Goal: Navigation & Orientation: Find specific page/section

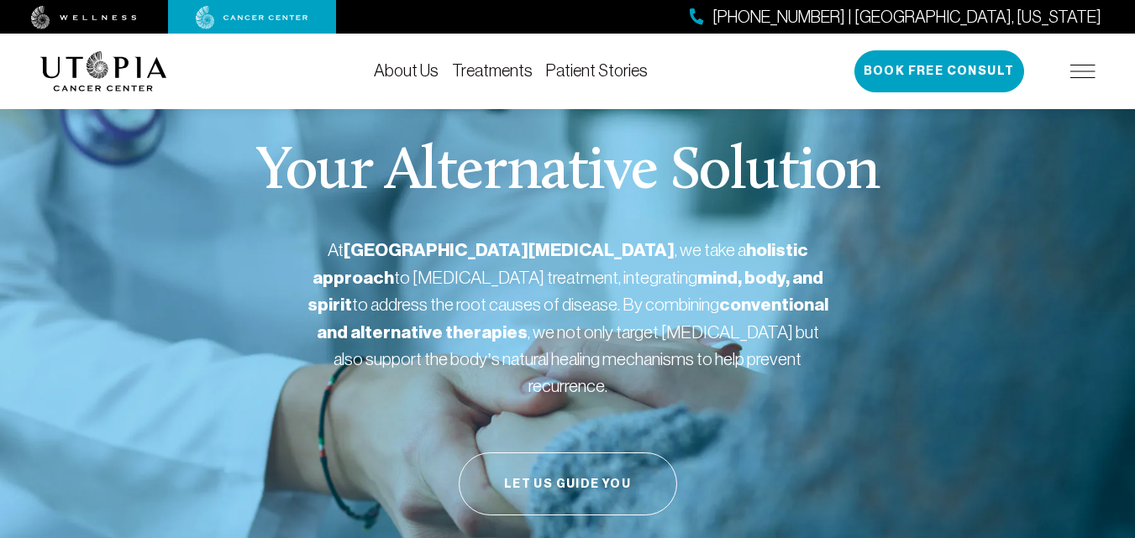
click at [409, 66] on link "About Us" at bounding box center [406, 70] width 65 height 18
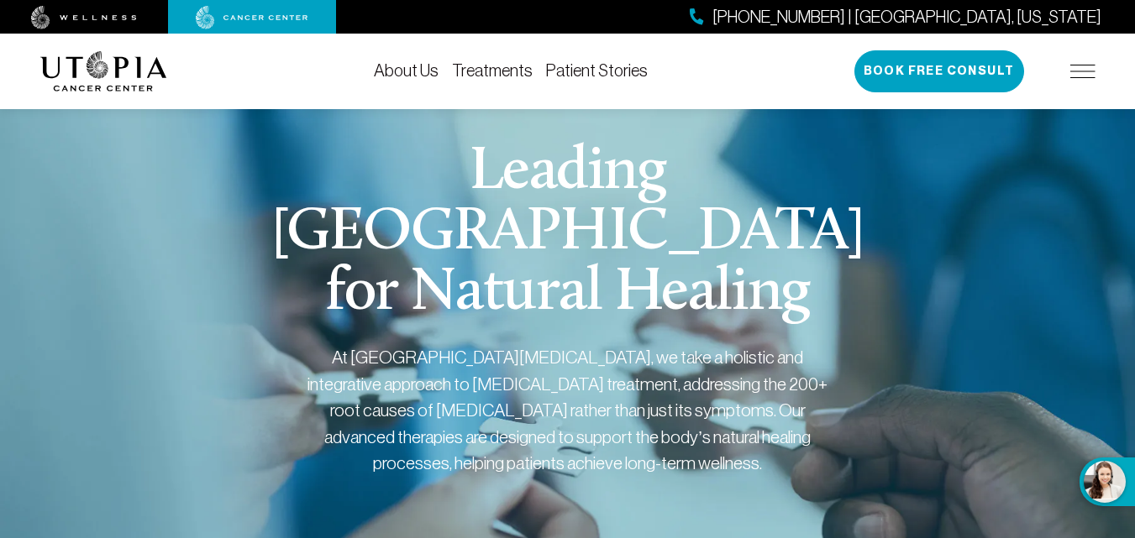
click at [1082, 71] on img at bounding box center [1082, 71] width 25 height 13
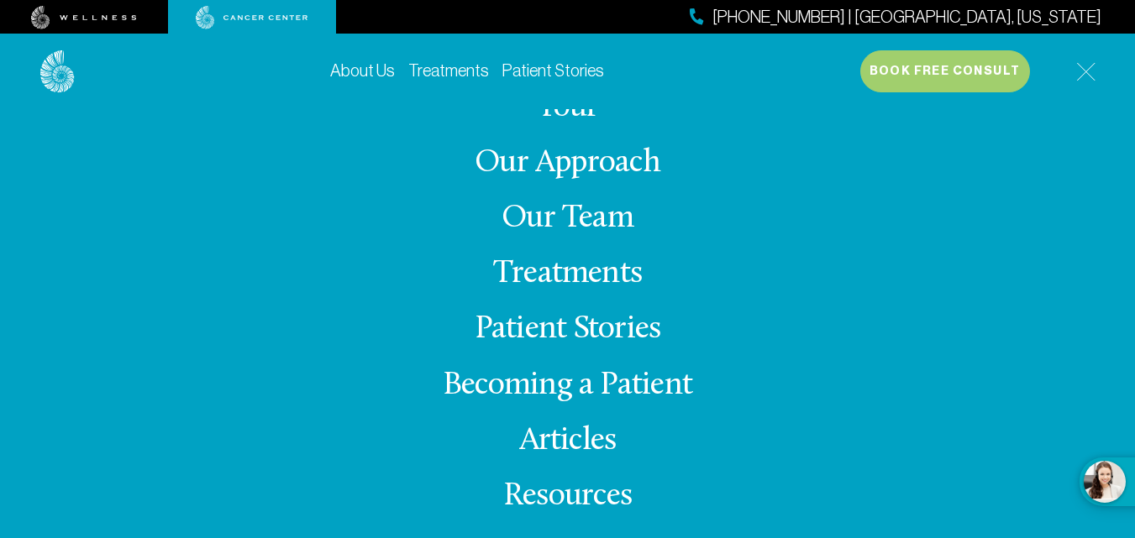
scroll to position [134, 0]
click at [1083, 68] on img at bounding box center [1085, 71] width 19 height 19
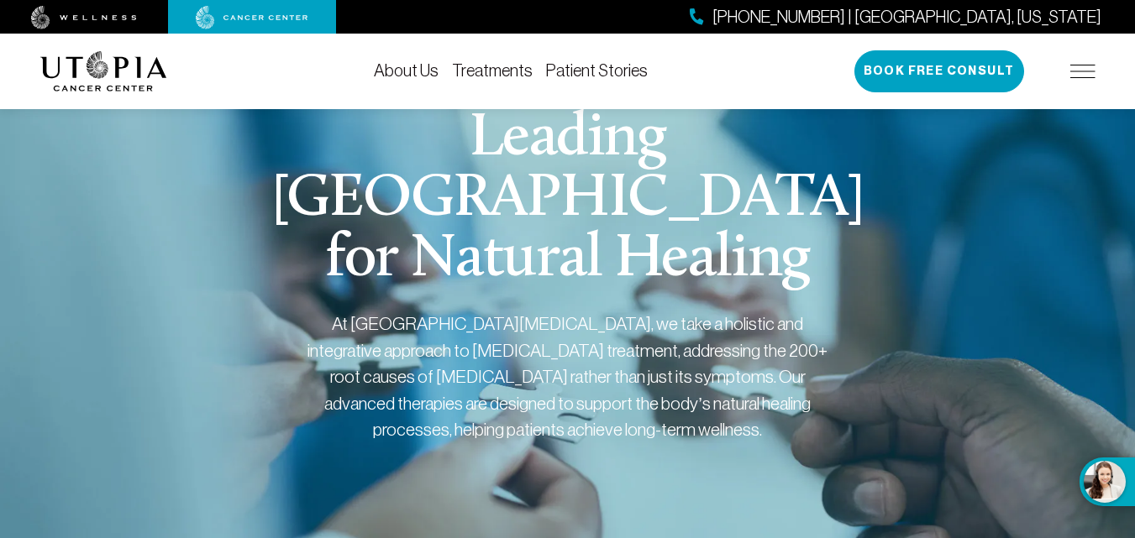
scroll to position [0, 0]
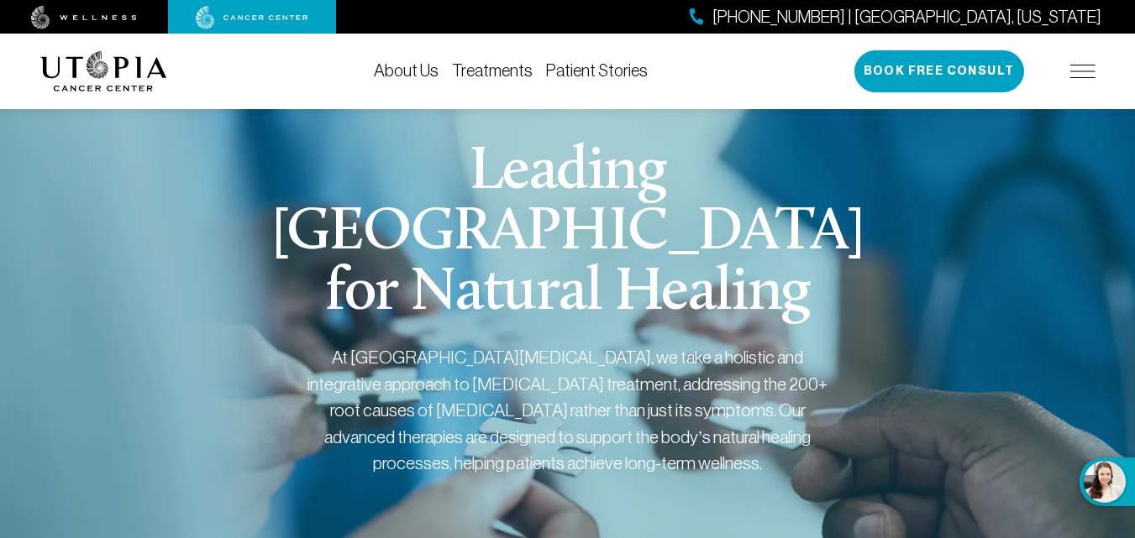
click at [1083, 71] on img at bounding box center [1082, 71] width 25 height 13
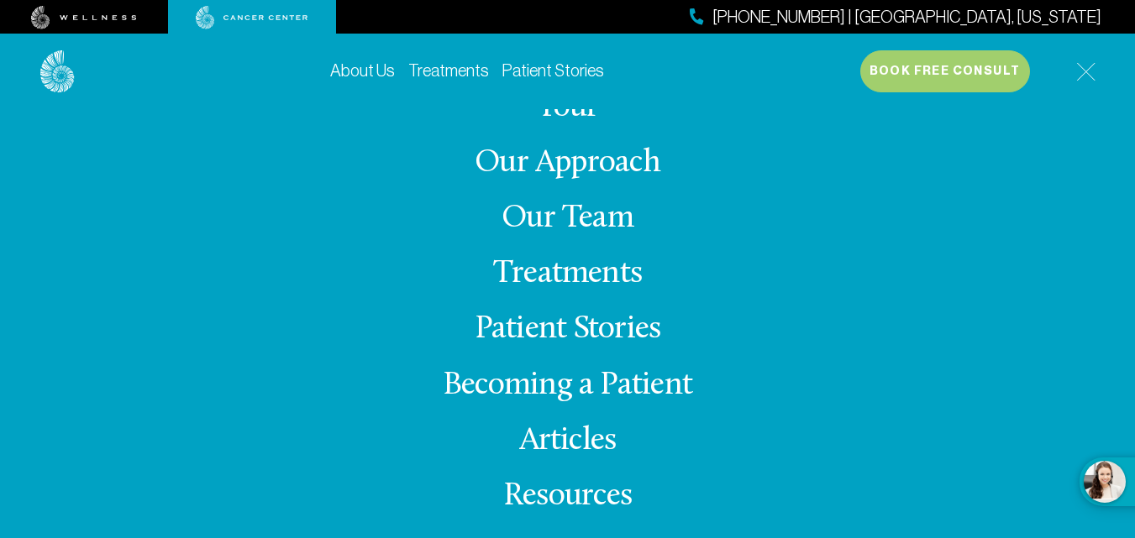
scroll to position [1030, 0]
click at [1081, 71] on img at bounding box center [1085, 71] width 19 height 19
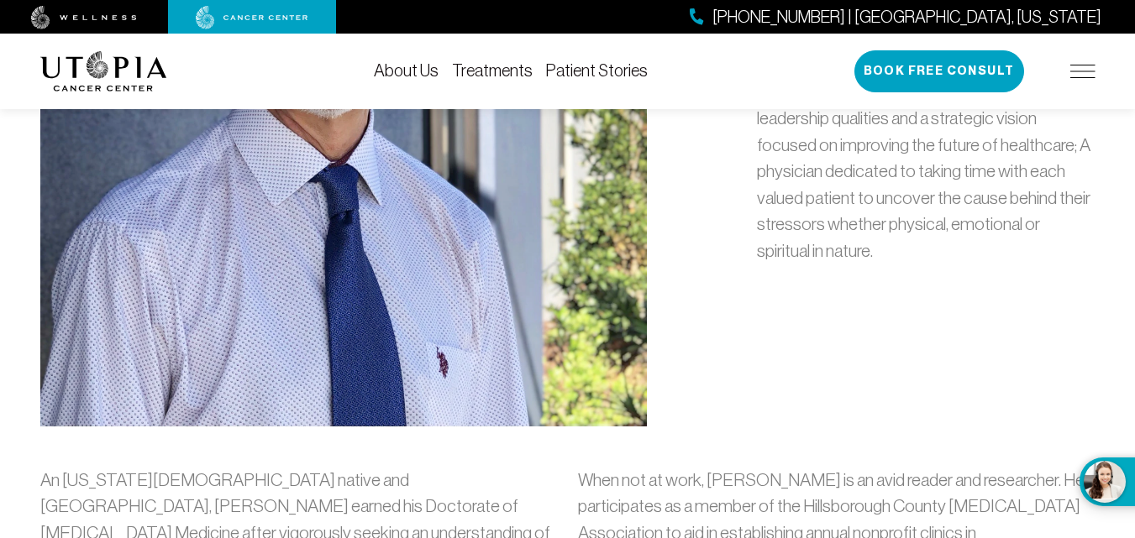
click at [1081, 71] on img at bounding box center [1082, 71] width 25 height 13
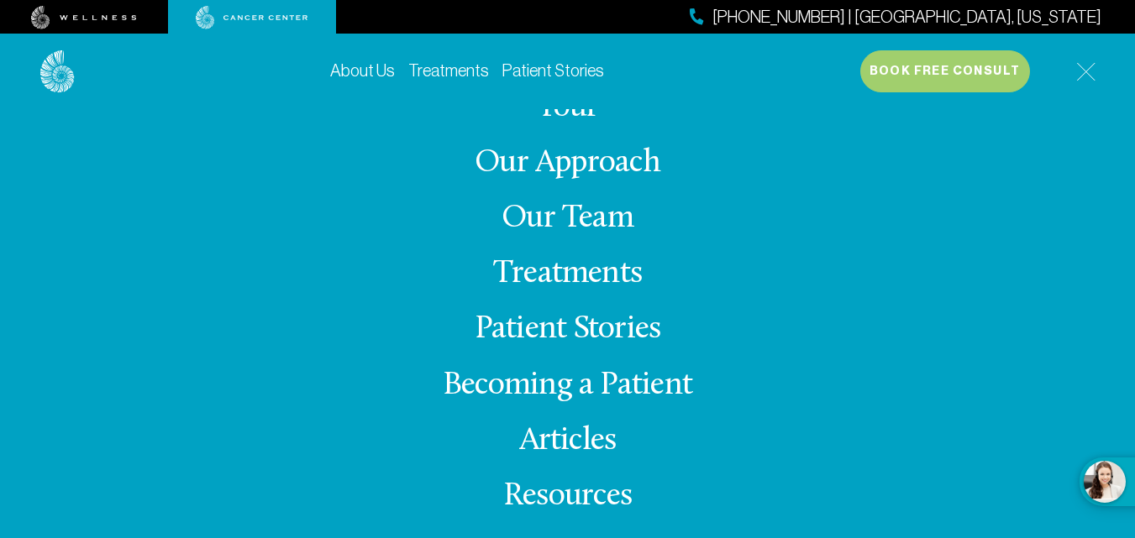
click at [1081, 71] on img at bounding box center [1085, 71] width 19 height 19
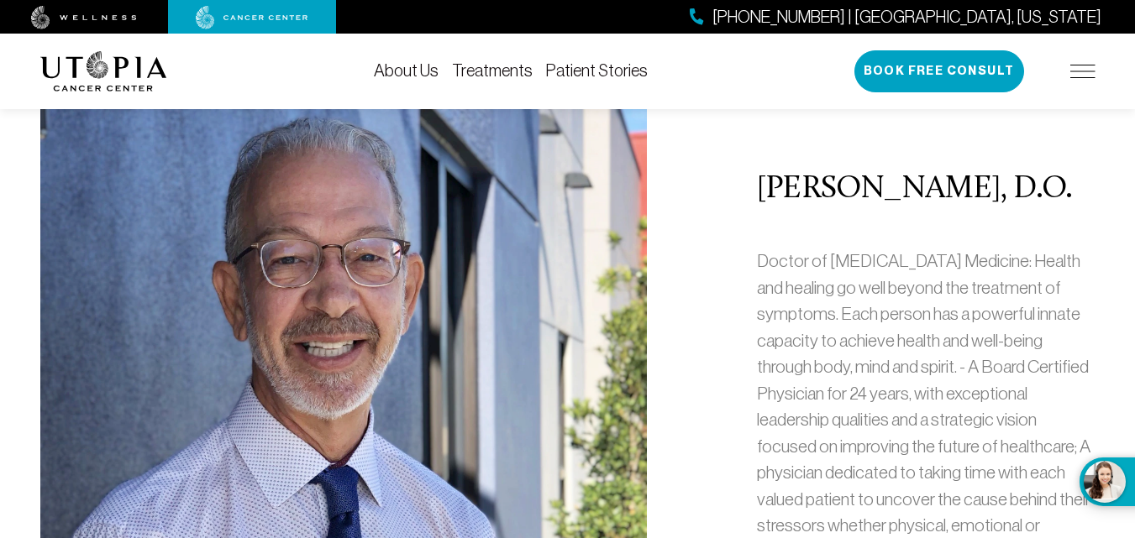
scroll to position [762, 0]
